Goal: Task Accomplishment & Management: Manage account settings

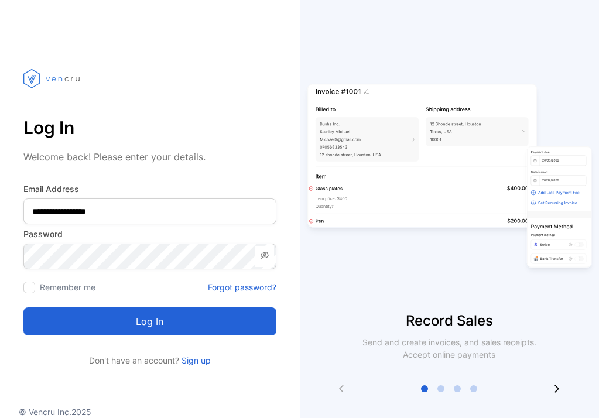
click at [154, 319] on button "Log in" at bounding box center [149, 322] width 253 height 28
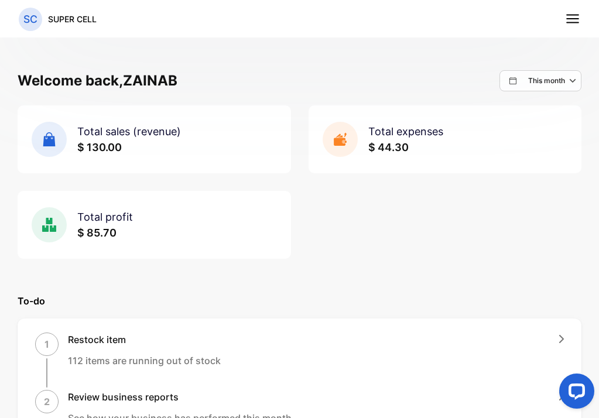
click at [574, 22] on icon at bounding box center [572, 18] width 15 height 15
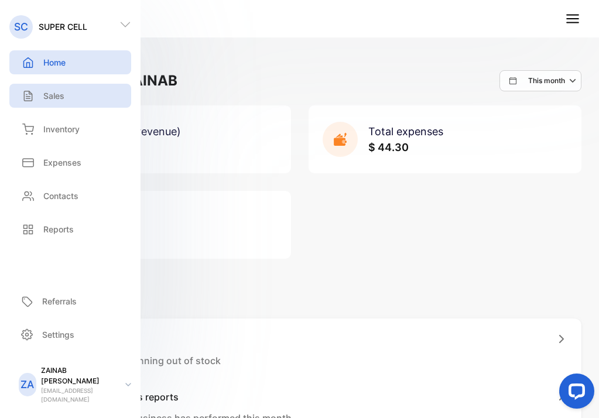
click at [73, 94] on div "Sales" at bounding box center [70, 96] width 122 height 24
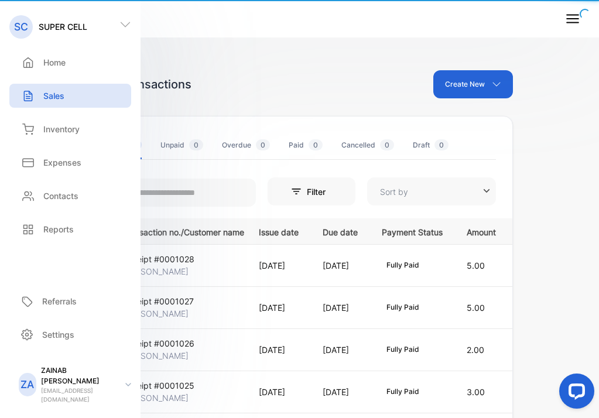
type input "**********"
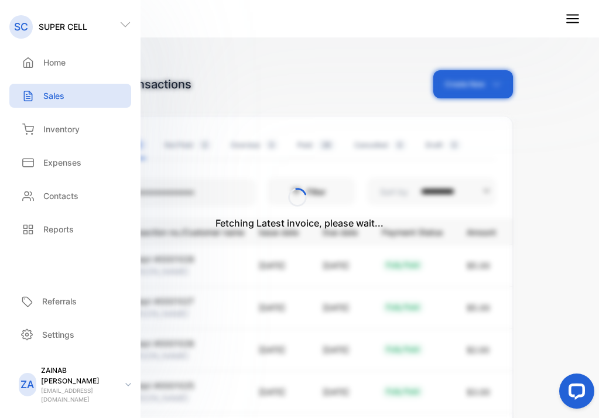
click at [284, 91] on div "Fetching Latest invoice, please wait..." at bounding box center [299, 209] width 599 height 418
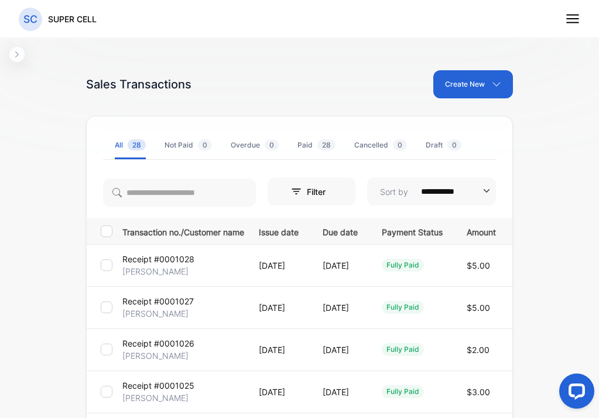
click at [178, 306] on p "Receipt #0001027" at bounding box center [157, 301] width 71 height 12
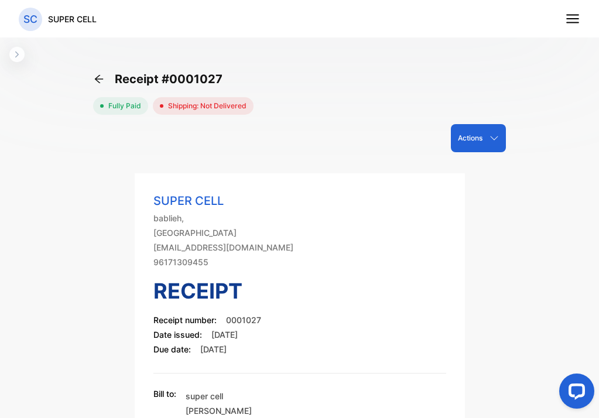
click at [490, 142] on icon "button" at bounding box center [494, 138] width 9 height 9
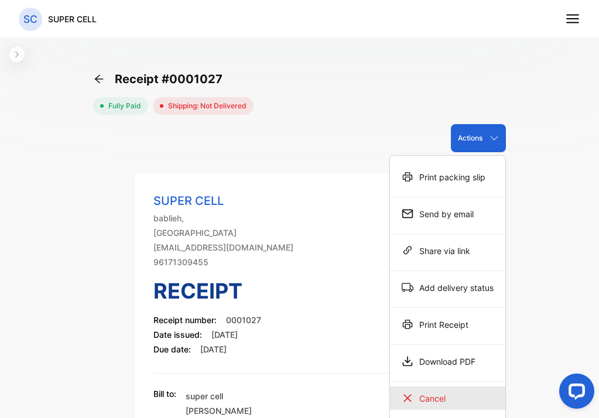
click at [417, 391] on div "Cancel" at bounding box center [447, 398] width 115 height 23
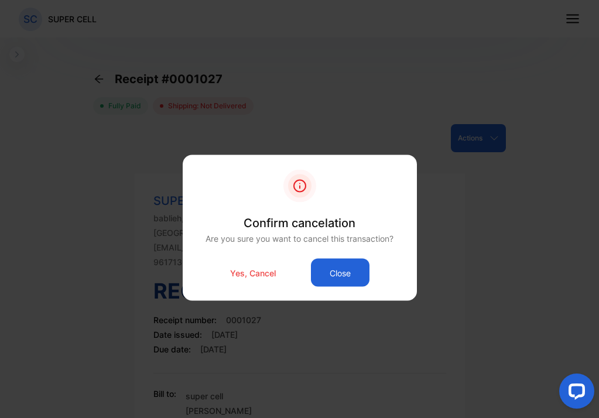
click at [248, 274] on p "Yes, Cancel" at bounding box center [253, 273] width 46 height 12
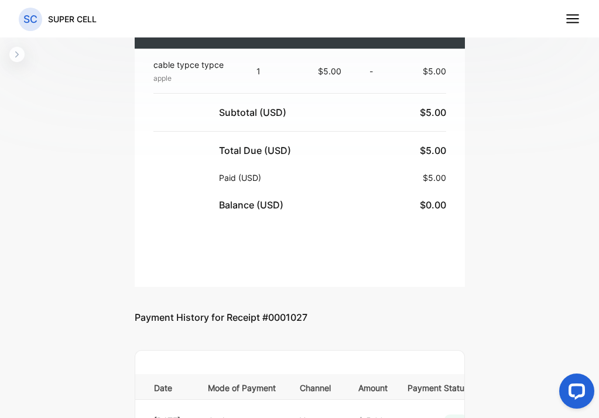
scroll to position [414, 0]
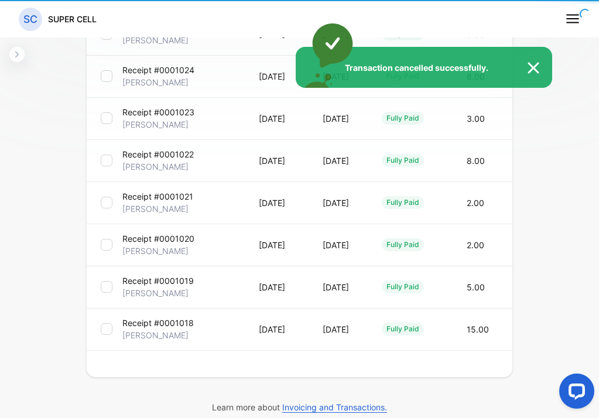
type input "**********"
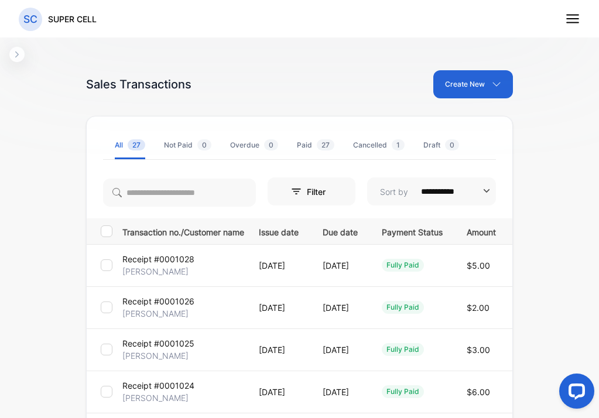
click at [575, 16] on icon at bounding box center [572, 18] width 15 height 15
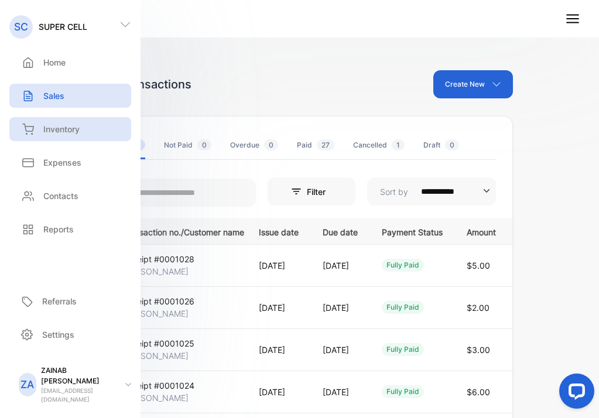
click at [80, 129] on p "Inventory" at bounding box center [61, 129] width 36 height 12
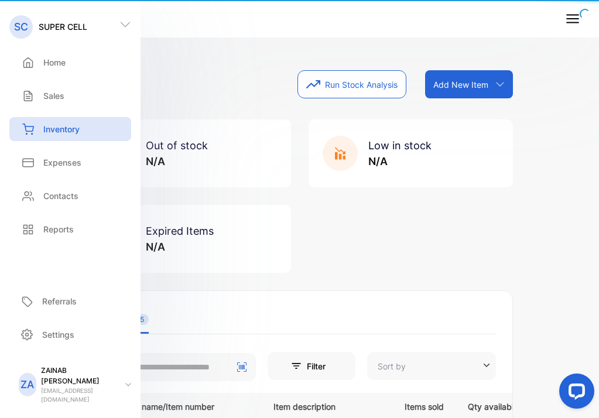
type input "**********"
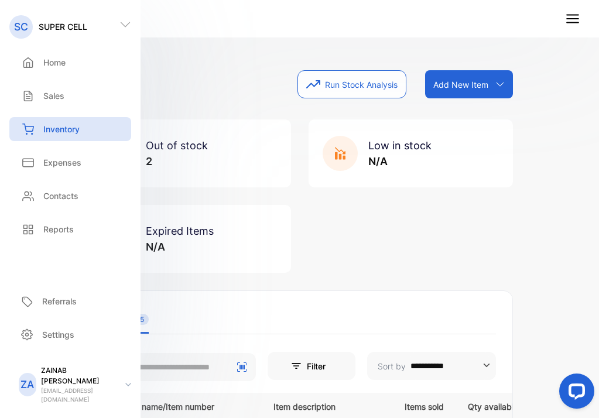
click at [437, 219] on div "Out of stock 2 Low in stock N/A Expired Items N/A" at bounding box center [299, 197] width 427 height 154
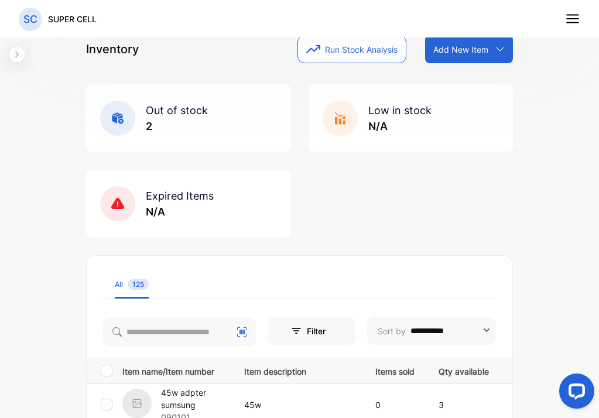
scroll to position [9, 0]
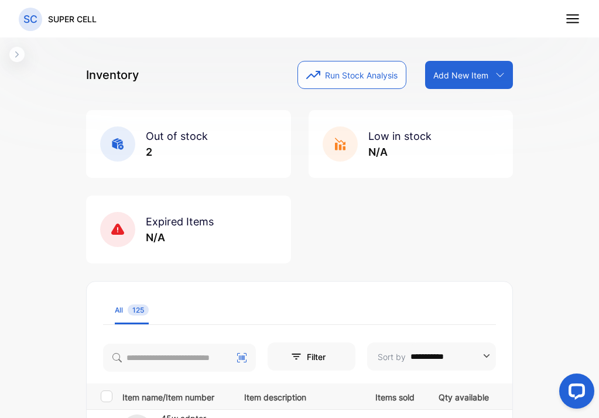
click at [469, 73] on p "Add New Item" at bounding box center [461, 75] width 55 height 12
click at [476, 108] on div "Add item manually" at bounding box center [471, 100] width 84 height 23
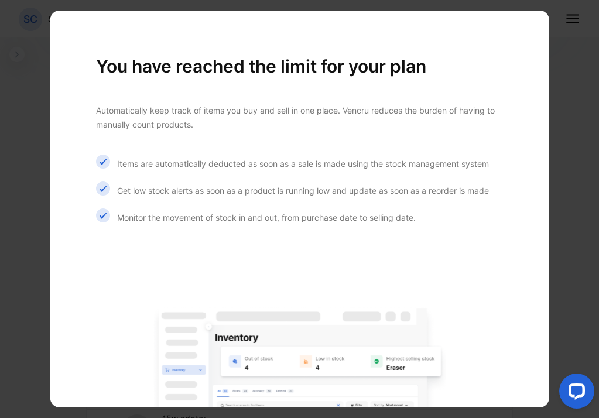
scroll to position [198, 0]
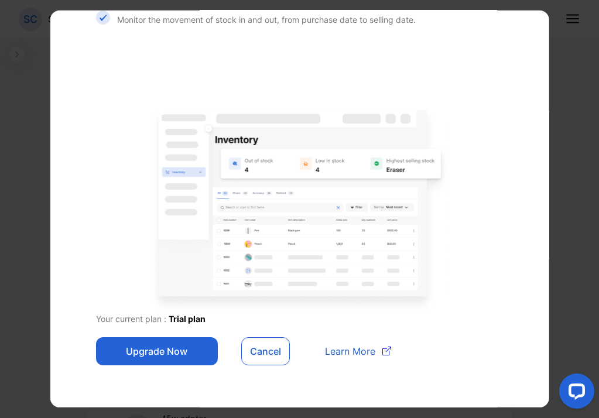
click at [265, 351] on button "Cancel" at bounding box center [265, 352] width 49 height 28
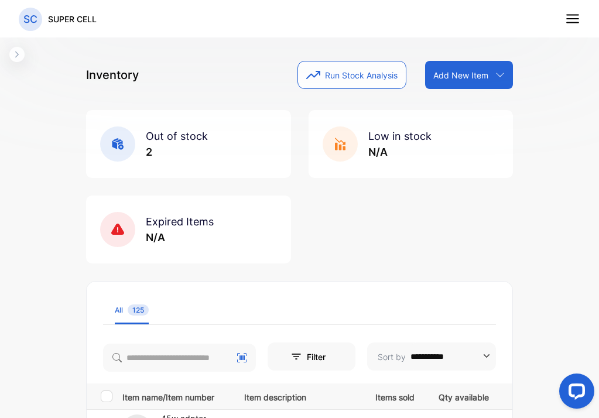
click at [573, 22] on icon at bounding box center [572, 18] width 15 height 15
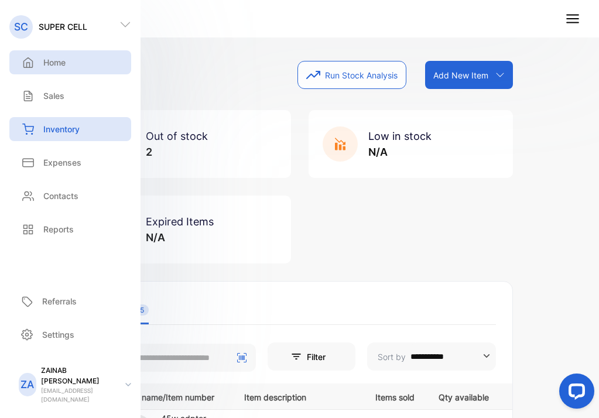
click at [63, 59] on p "Home" at bounding box center [54, 62] width 22 height 12
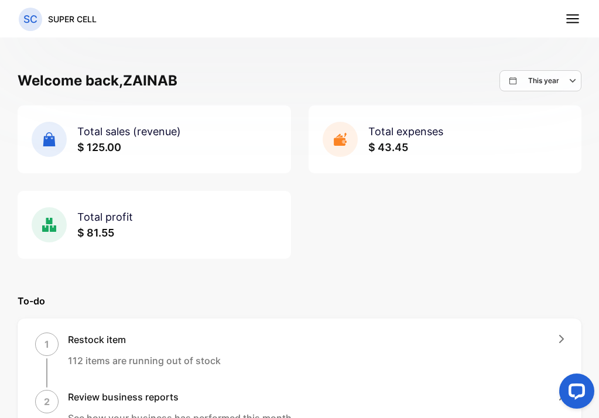
click at [575, 19] on line at bounding box center [573, 19] width 12 height 0
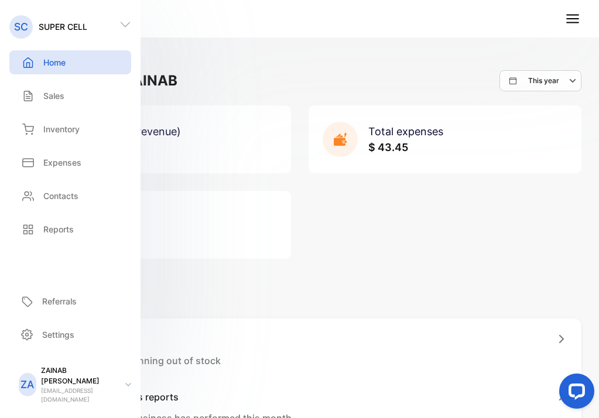
click at [59, 64] on p "Home" at bounding box center [54, 62] width 22 height 12
click at [430, 244] on div "Total sales (revenue) $ 125.00 Total expenses $ 43.45 Total profit $ 81.55" at bounding box center [300, 182] width 564 height 154
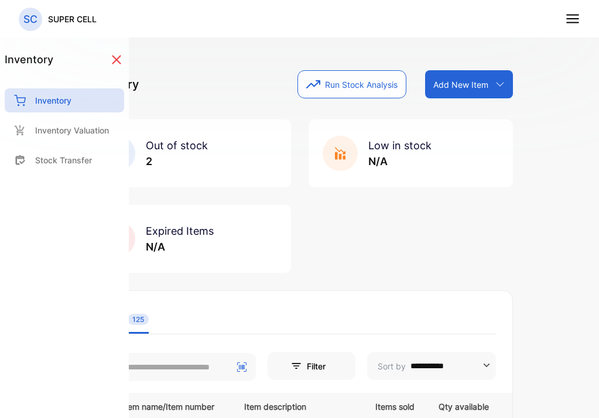
click at [366, 238] on div "Out of stock 2 Low in stock N/A Expired Items N/A" at bounding box center [299, 197] width 427 height 154
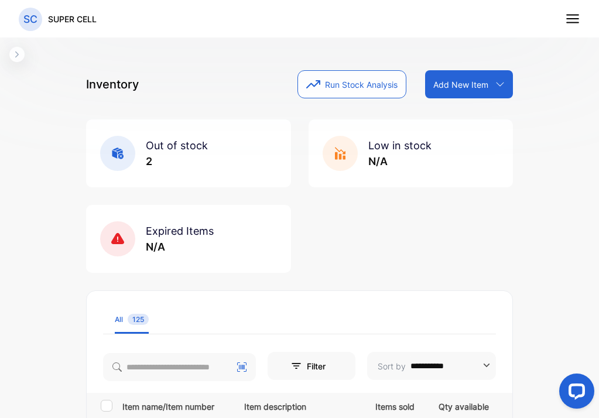
click at [578, 18] on icon at bounding box center [572, 18] width 15 height 15
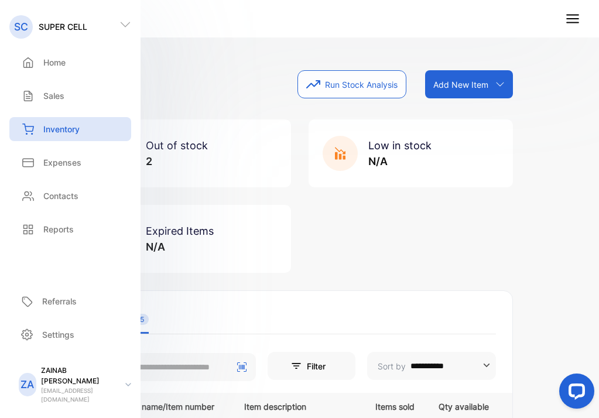
click at [46, 130] on p "Inventory" at bounding box center [61, 129] width 36 height 12
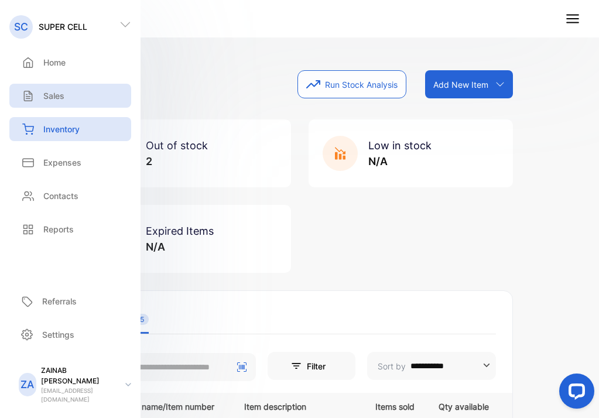
click at [42, 97] on div "Sales" at bounding box center [42, 96] width 46 height 12
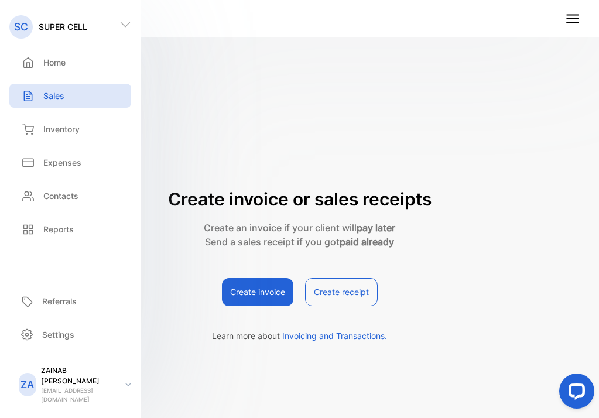
click at [287, 83] on div "Create invoice or sales receipts Create an invoice if your client will pay late…" at bounding box center [299, 216] width 427 height 293
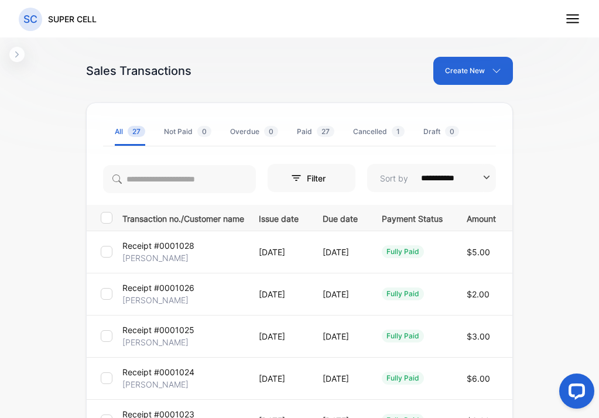
scroll to position [38, 0]
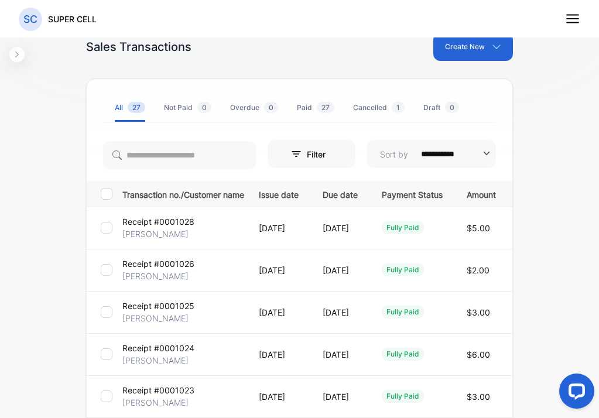
click at [169, 224] on p "Receipt #0001028" at bounding box center [158, 222] width 72 height 12
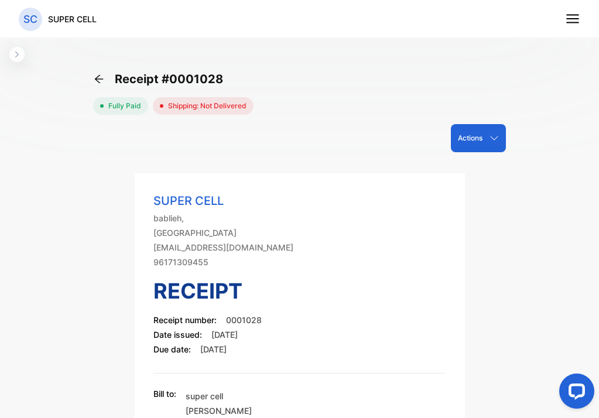
click at [490, 142] on icon "button" at bounding box center [494, 138] width 9 height 9
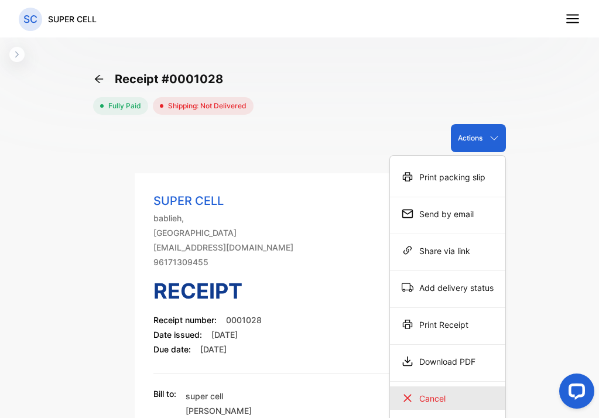
click at [433, 401] on div "Cancel" at bounding box center [447, 398] width 115 height 23
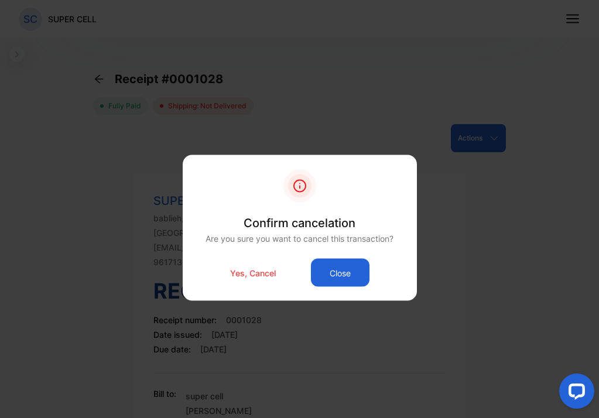
click at [258, 272] on p "Yes, Cancel" at bounding box center [253, 273] width 46 height 12
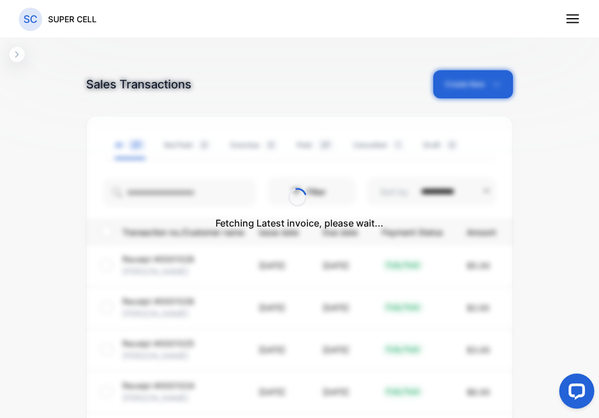
click at [537, 73] on div "Fetching Latest invoice, please wait..." at bounding box center [299, 209] width 599 height 418
